Goal: Complete application form

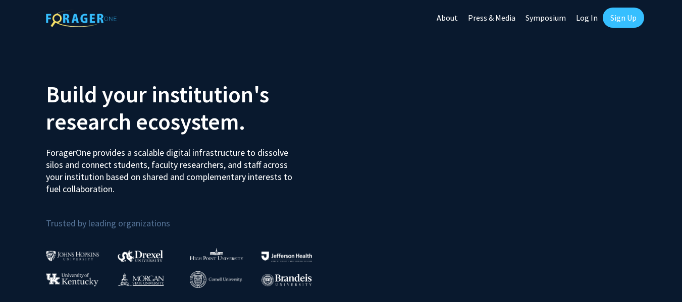
click at [590, 18] on link "Log In" at bounding box center [587, 17] width 32 height 35
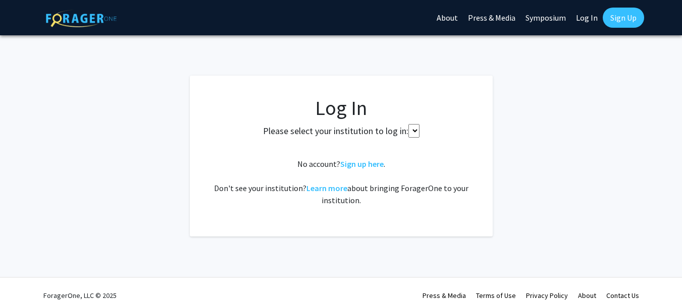
select select
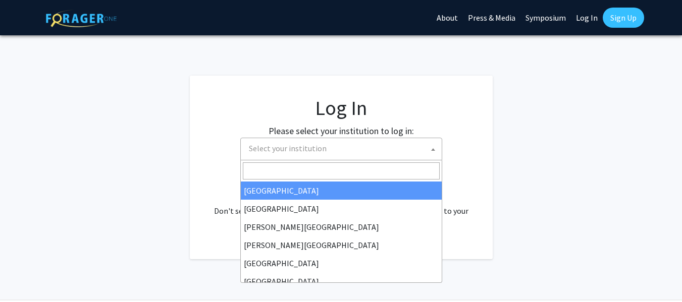
click at [327, 149] on span "Select your institution" at bounding box center [343, 148] width 197 height 21
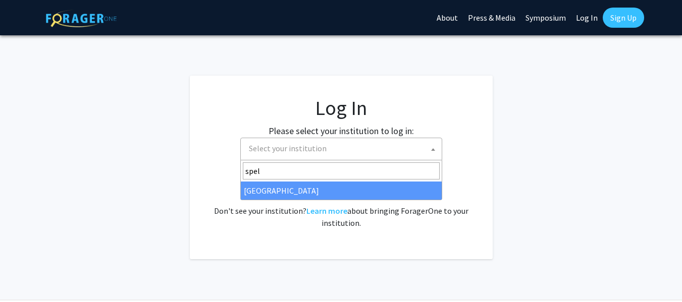
type input "spel"
select select "4"
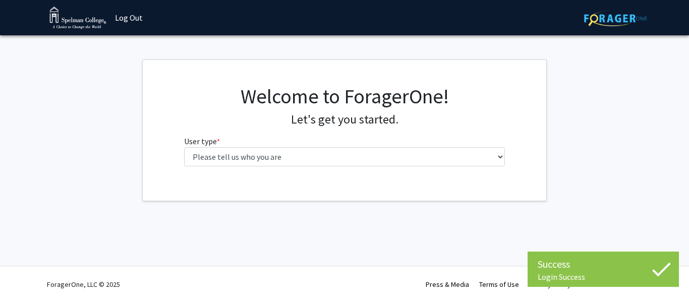
click at [342, 157] on select "Please tell us who you are Undergraduate Student Master's Student Doctoral Cand…" at bounding box center [344, 156] width 321 height 19
select select "1: undergrad"
click at [184, 147] on select "Please tell us who you are Undergraduate Student Master's Student Doctoral Cand…" at bounding box center [344, 156] width 321 height 19
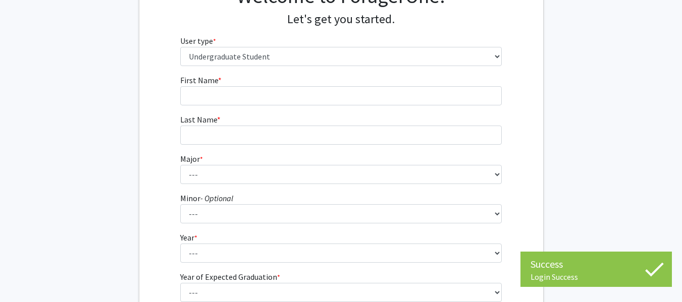
scroll to position [101, 0]
drag, startPoint x: 225, startPoint y: 76, endPoint x: 228, endPoint y: 90, distance: 14.8
click at [226, 77] on fg-input "First Name * required" at bounding box center [340, 89] width 321 height 31
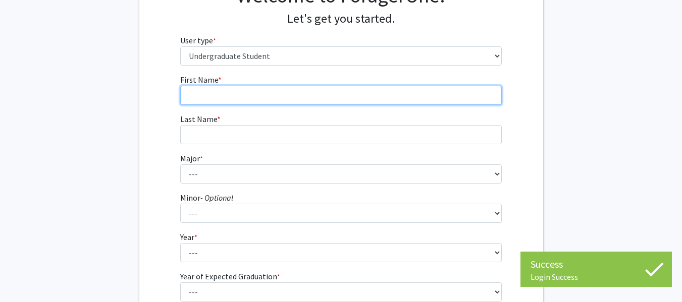
click at [228, 90] on input "First Name * required" at bounding box center [340, 95] width 321 height 19
type input "[PERSON_NAME]"
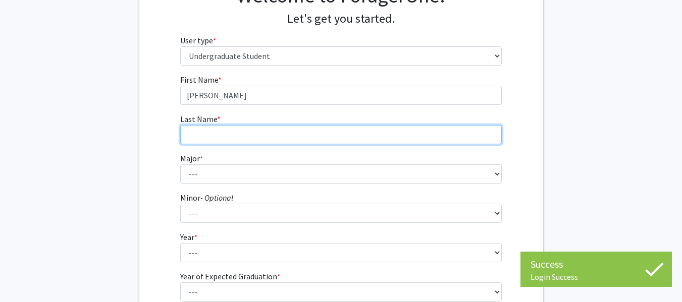
type input "[PERSON_NAME]"
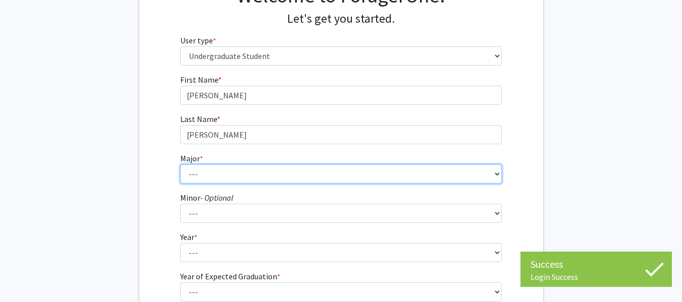
click at [256, 169] on select "--- Art Art History Biochemistry Biology Chemistry Comparative Women’s Studies …" at bounding box center [340, 173] width 321 height 19
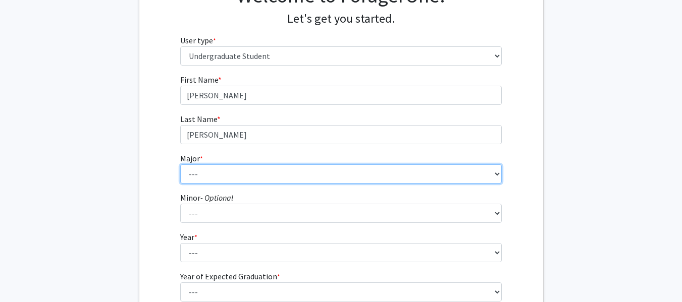
select select "28: 274"
click at [180, 164] on select "--- Art Art History Biochemistry Biology Chemistry Comparative Women’s Studies …" at bounding box center [340, 173] width 321 height 19
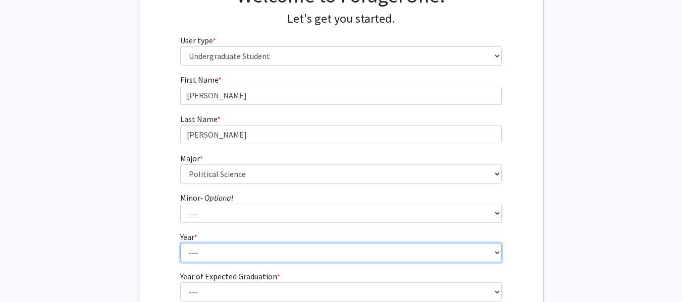
click at [245, 250] on select "--- First-year Sophomore Junior Senior Postbaccalaureate Certificate" at bounding box center [340, 252] width 321 height 19
select select "2: sophomore"
click at [180, 243] on select "--- First-year Sophomore Junior Senior Postbaccalaureate Certificate" at bounding box center [340, 252] width 321 height 19
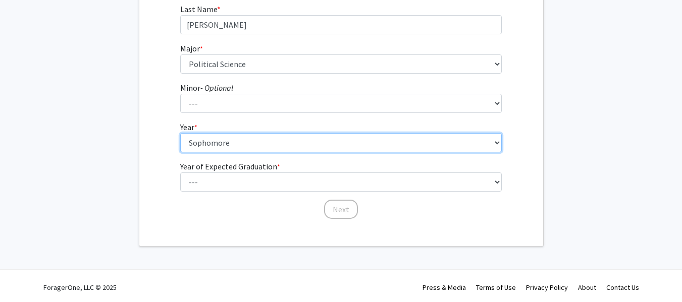
scroll to position [214, 0]
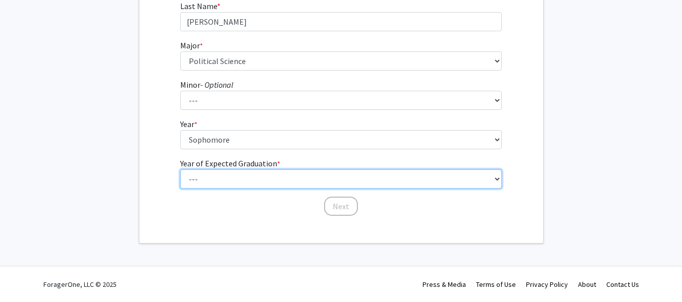
click at [249, 179] on select "--- 2025 2026 2027 2028 2029 2030 2031 2032 2033 2034" at bounding box center [340, 179] width 321 height 19
select select "4: 2028"
click at [180, 170] on select "--- 2025 2026 2027 2028 2029 2030 2031 2032 2033 2034" at bounding box center [340, 179] width 321 height 19
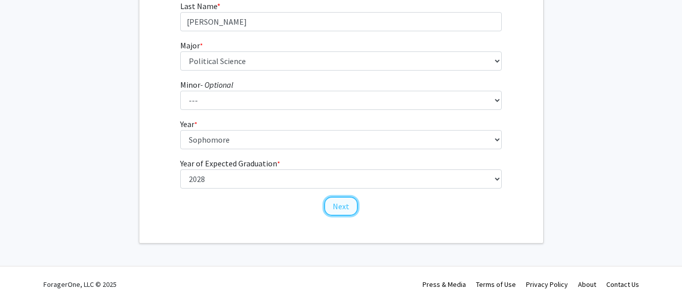
click at [332, 205] on button "Next" at bounding box center [341, 206] width 34 height 19
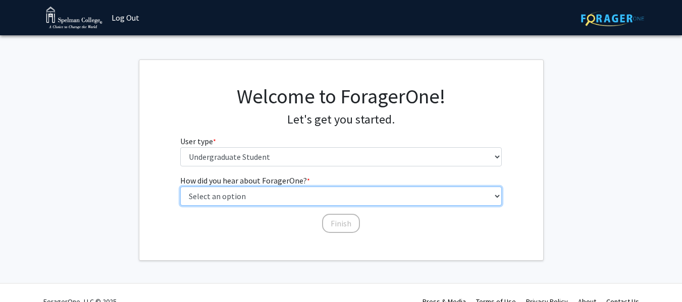
click at [301, 200] on select "Select an option Peer/student recommendation Faculty/staff recommendation Unive…" at bounding box center [340, 196] width 321 height 19
select select "2: faculty_recommendation"
click at [180, 187] on select "Select an option Peer/student recommendation Faculty/staff recommendation Unive…" at bounding box center [340, 196] width 321 height 19
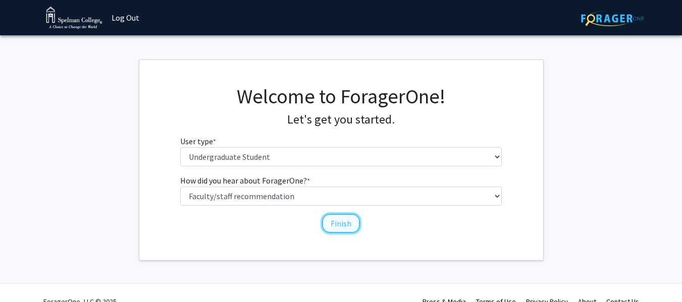
click at [343, 221] on button "Finish" at bounding box center [341, 223] width 38 height 19
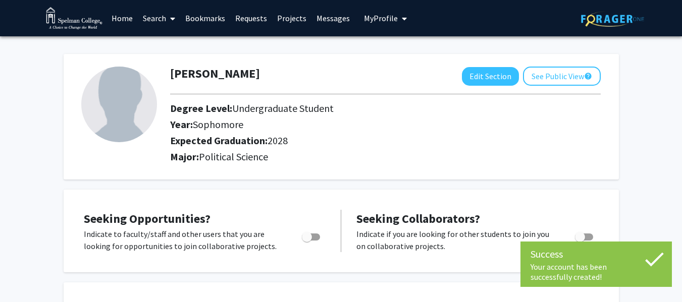
click at [138, 97] on img at bounding box center [119, 105] width 76 height 76
click at [500, 80] on button "Edit Section" at bounding box center [490, 76] width 57 height 19
select select "sophomore"
select select "2028"
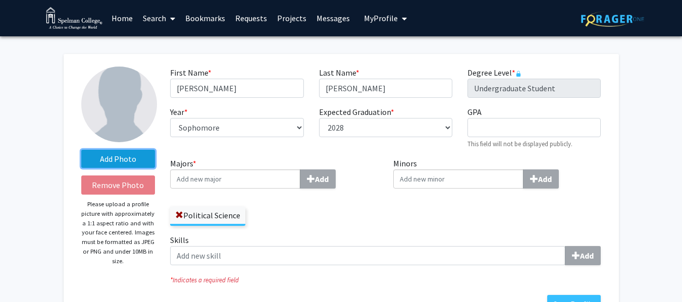
click at [125, 154] on label "Add Photo" at bounding box center [118, 159] width 74 height 18
click at [0, 0] on input "Add Photo" at bounding box center [0, 0] width 0 height 0
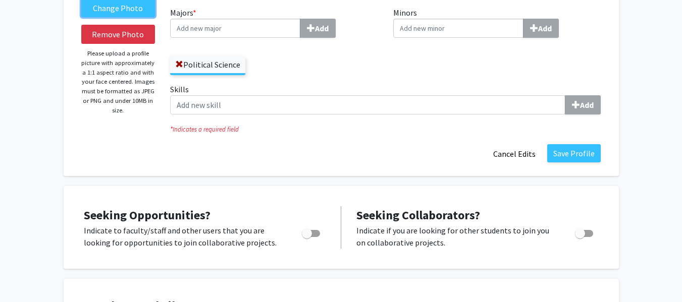
scroll to position [151, 0]
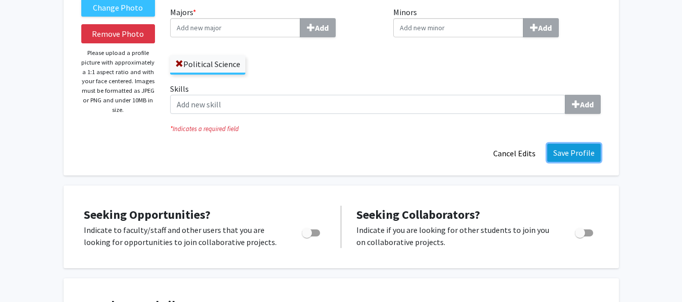
click at [579, 155] on button "Save Profile" at bounding box center [573, 153] width 53 height 18
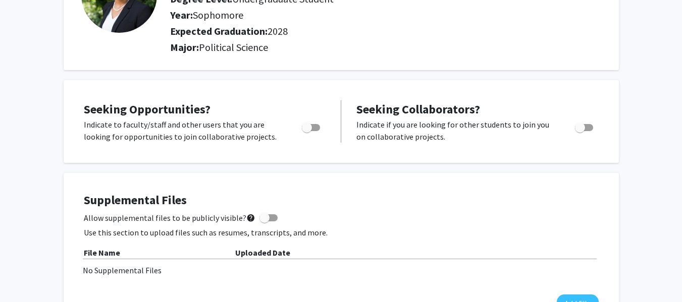
scroll to position [0, 0]
